Goal: Task Accomplishment & Management: Use online tool/utility

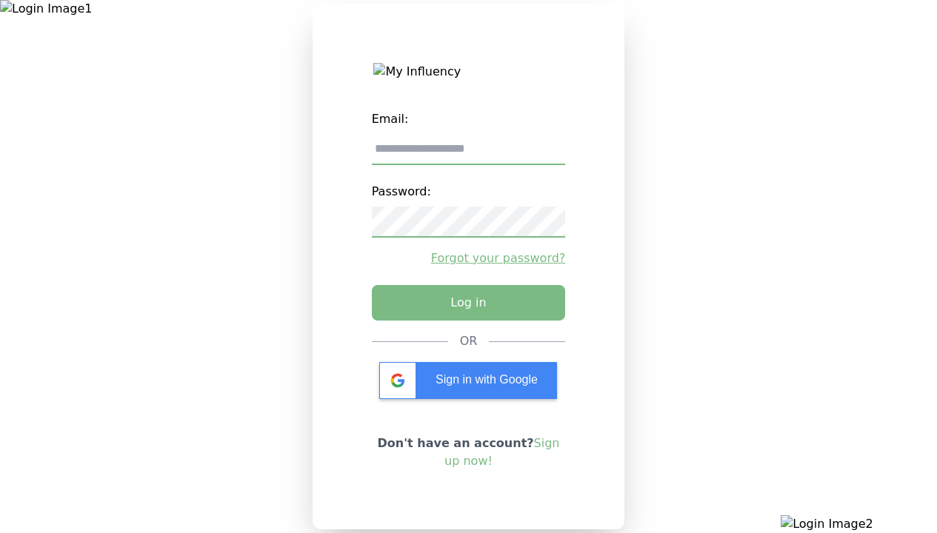
click at [468, 155] on input "email" at bounding box center [469, 149] width 194 height 31
type input "**********"
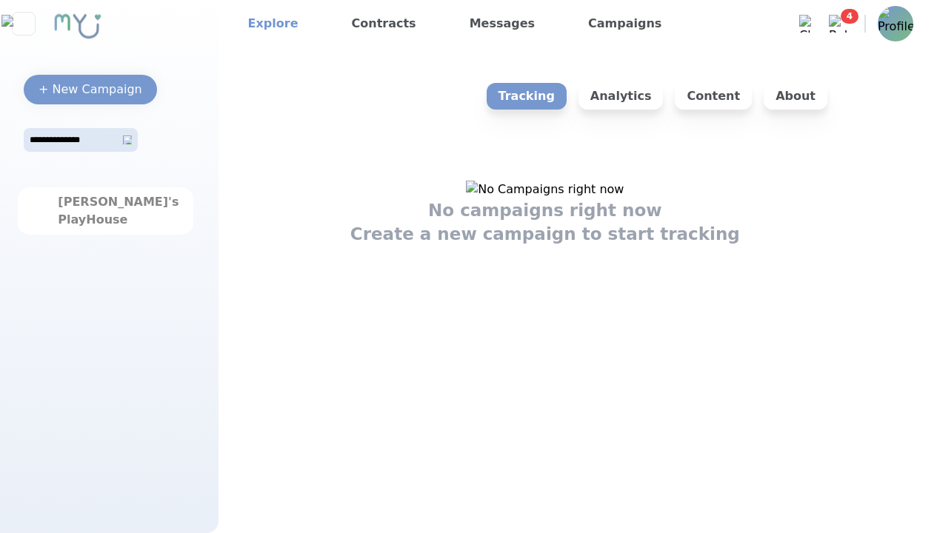
click at [268, 24] on link "Explore" at bounding box center [273, 24] width 62 height 24
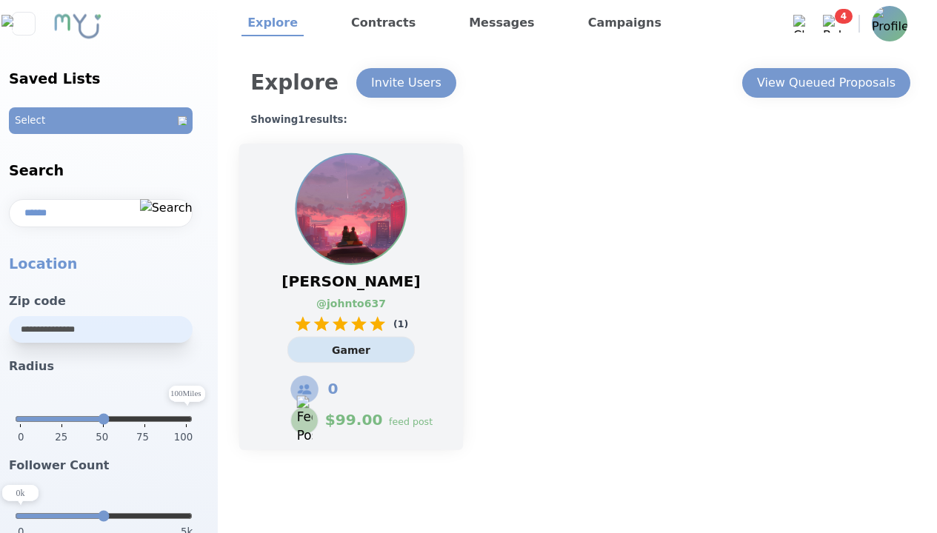
click at [351, 297] on link "@ johnto637" at bounding box center [343, 304] width 54 height 16
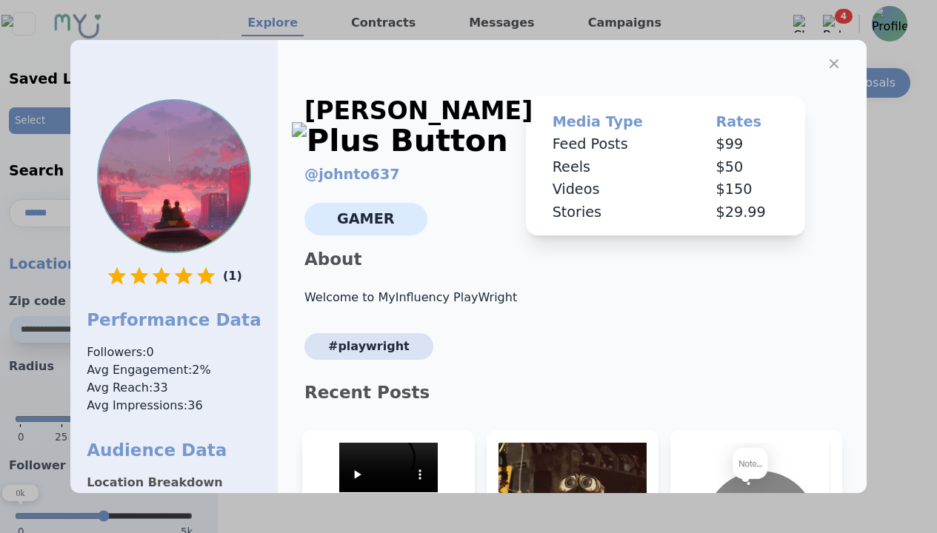
select select "*"
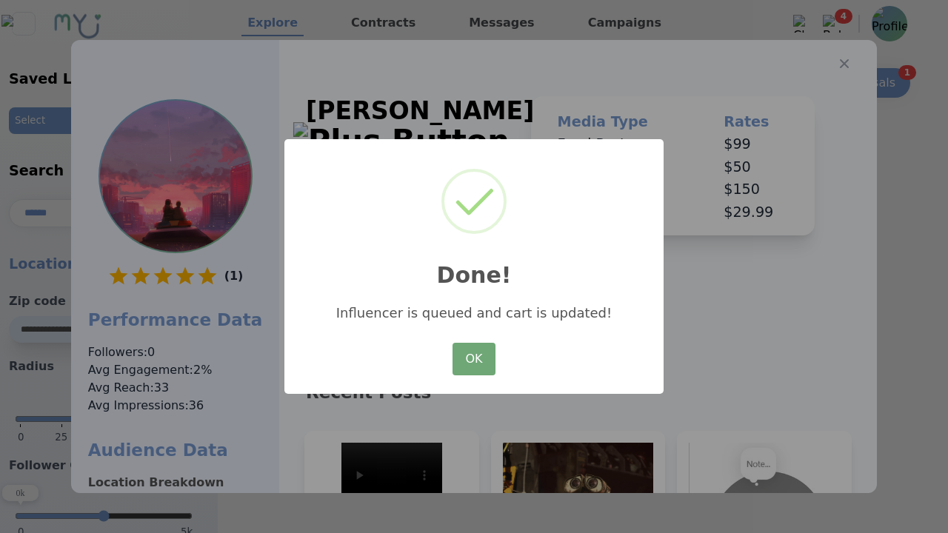
click at [473, 343] on button "OK" at bounding box center [474, 359] width 43 height 33
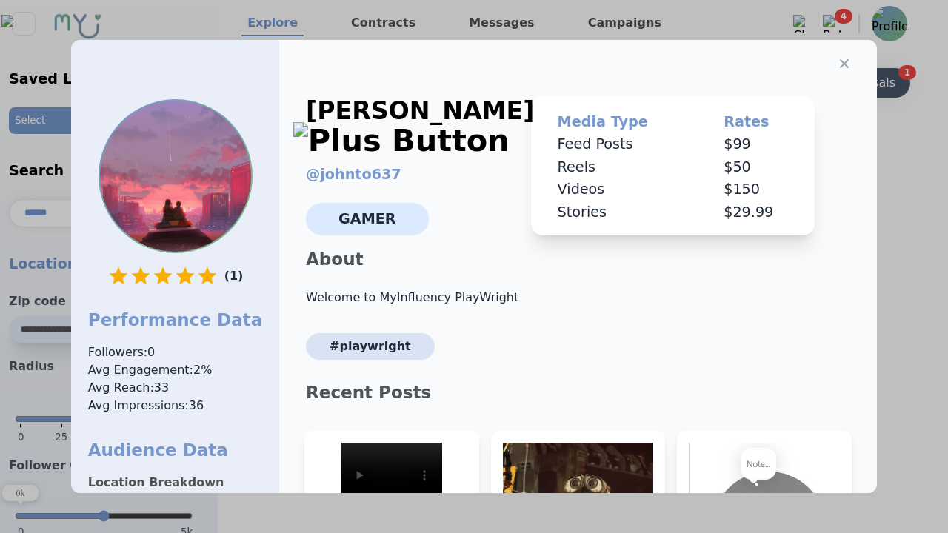
click at [840, 59] on icon "button" at bounding box center [844, 63] width 9 height 9
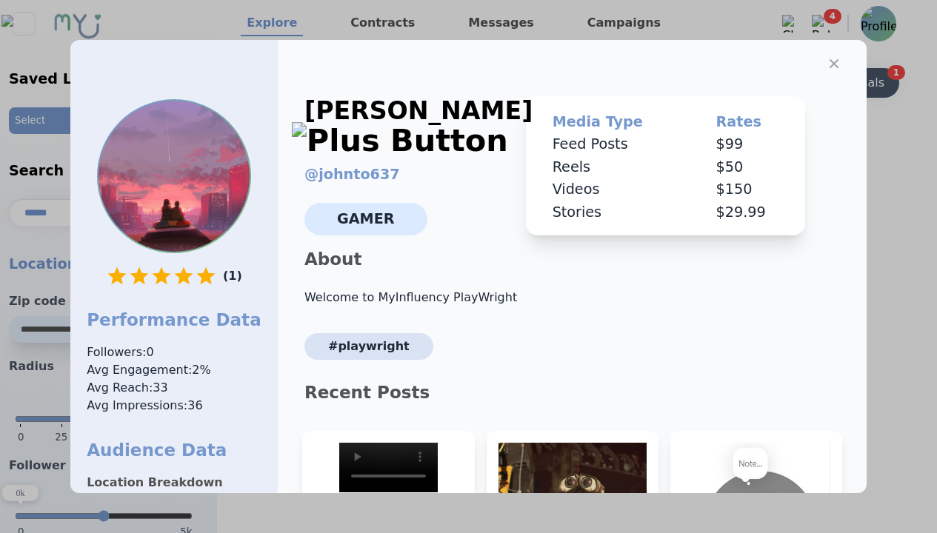
click at [825, 83] on div "View Queued Proposals" at bounding box center [815, 83] width 139 height 18
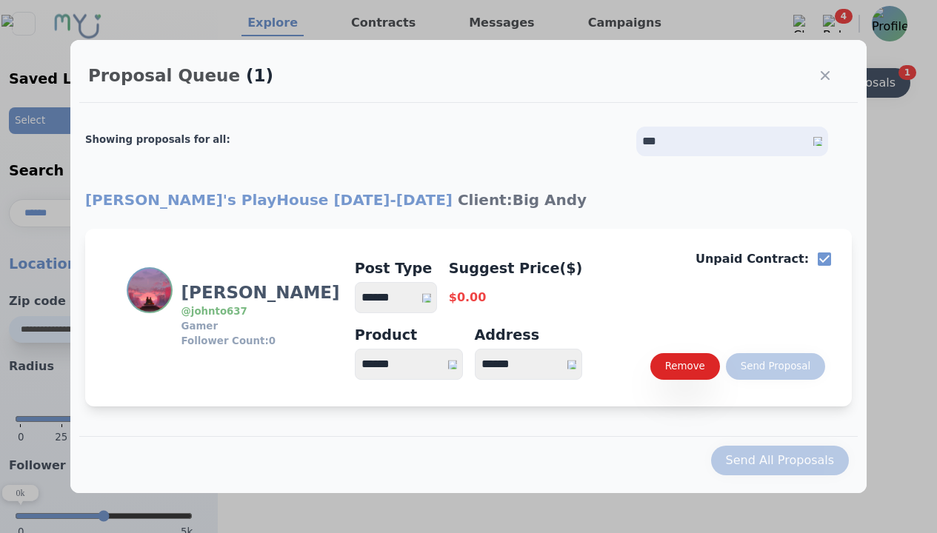
select select "*"
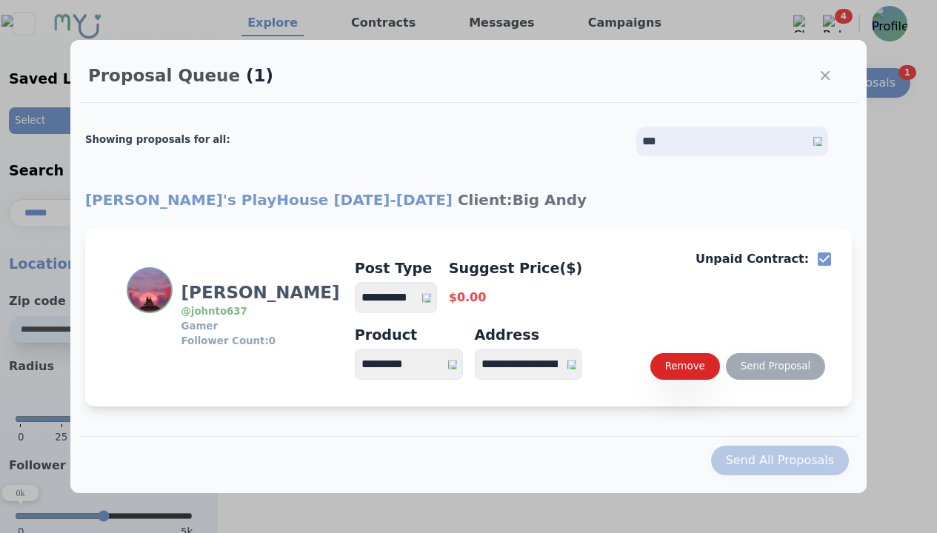
click at [403, 298] on select "**********" at bounding box center [396, 297] width 82 height 31
click at [775, 367] on div "Send Proposal" at bounding box center [776, 366] width 70 height 15
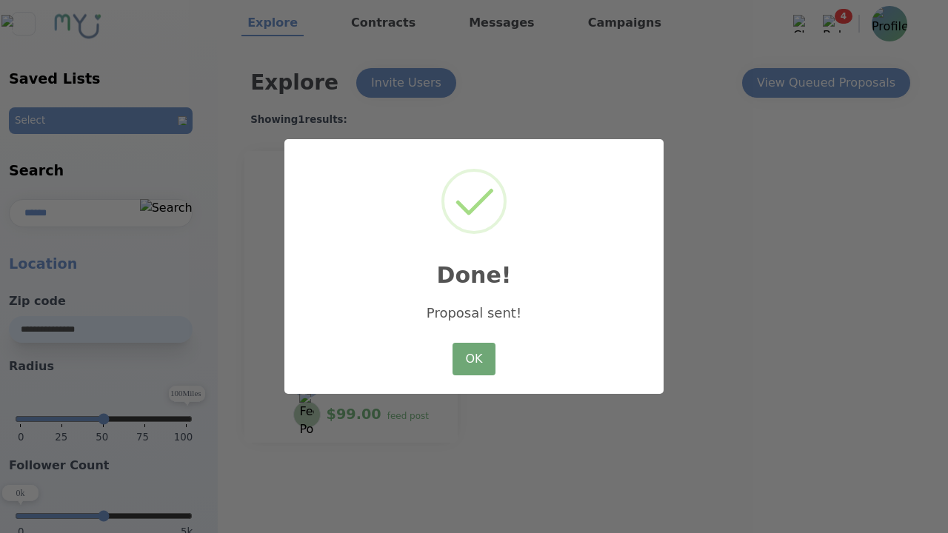
click at [474, 360] on button "OK" at bounding box center [474, 359] width 43 height 33
